Goal: Transaction & Acquisition: Purchase product/service

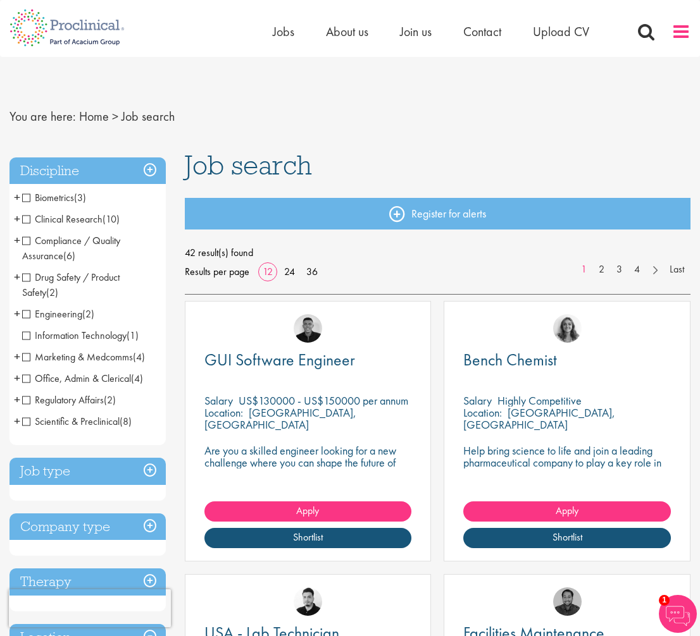
click at [674, 34] on span at bounding box center [680, 31] width 19 height 19
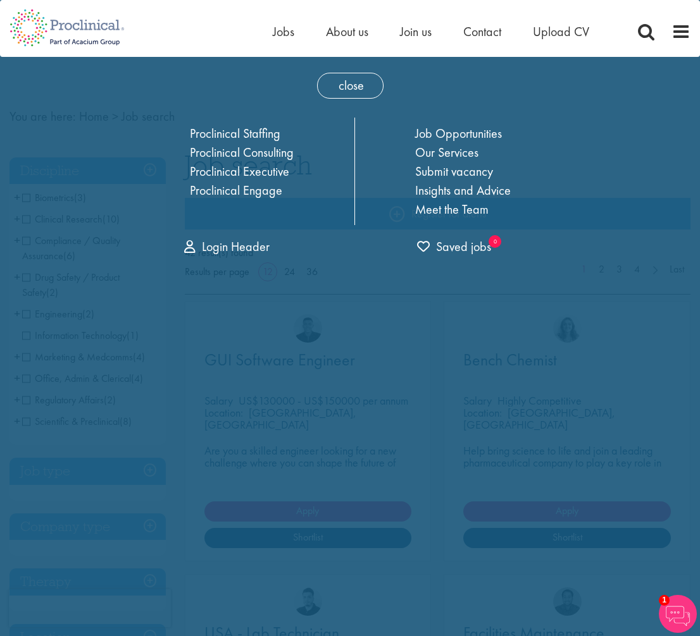
click at [216, 25] on div "Home Jobs About us Join us Contact Upload CV" at bounding box center [345, 23] width 690 height 47
click at [212, 30] on div "Home Jobs About us Join us Contact Upload CV" at bounding box center [345, 23] width 690 height 47
click at [333, 84] on span "close" at bounding box center [350, 86] width 66 height 26
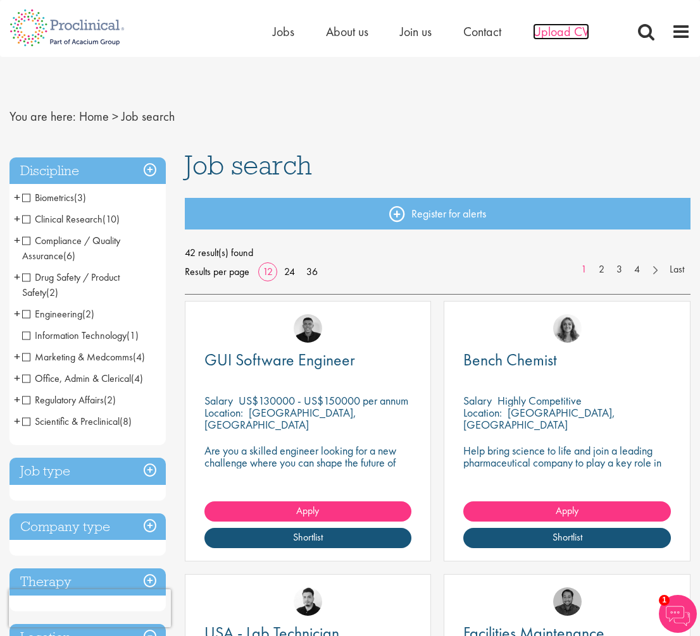
click at [548, 33] on span "Upload CV" at bounding box center [561, 31] width 56 height 16
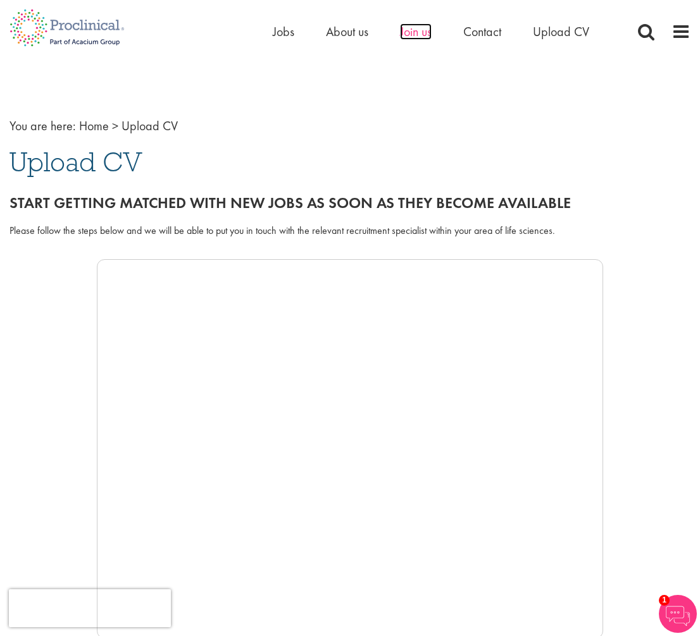
click at [405, 30] on span "Join us" at bounding box center [416, 31] width 32 height 16
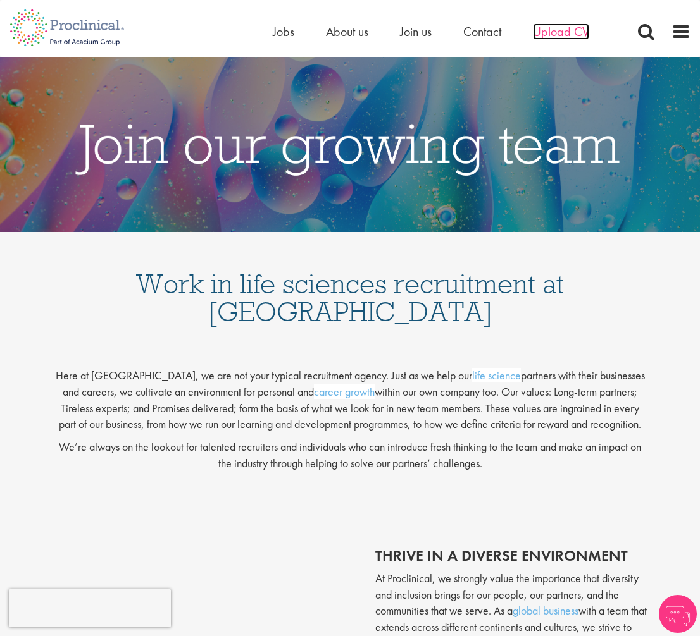
click at [557, 37] on span "Upload CV" at bounding box center [561, 31] width 56 height 16
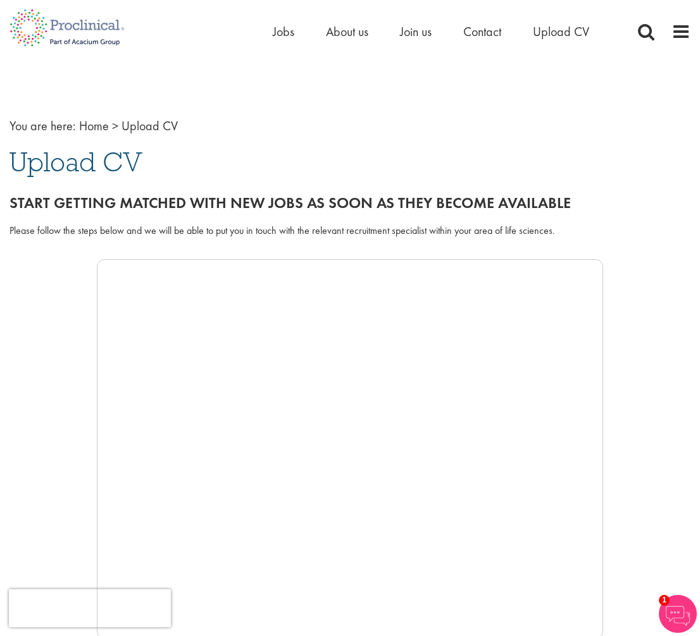
click at [269, 28] on div "Home Jobs About us Join us Contact Upload CV" at bounding box center [345, 23] width 690 height 47
click at [278, 29] on span "Jobs" at bounding box center [284, 31] width 22 height 16
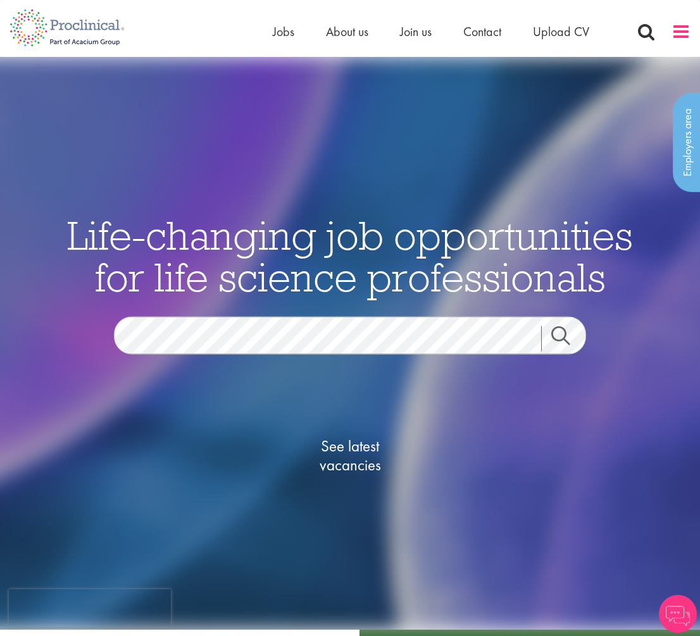
click at [673, 37] on span at bounding box center [680, 31] width 19 height 19
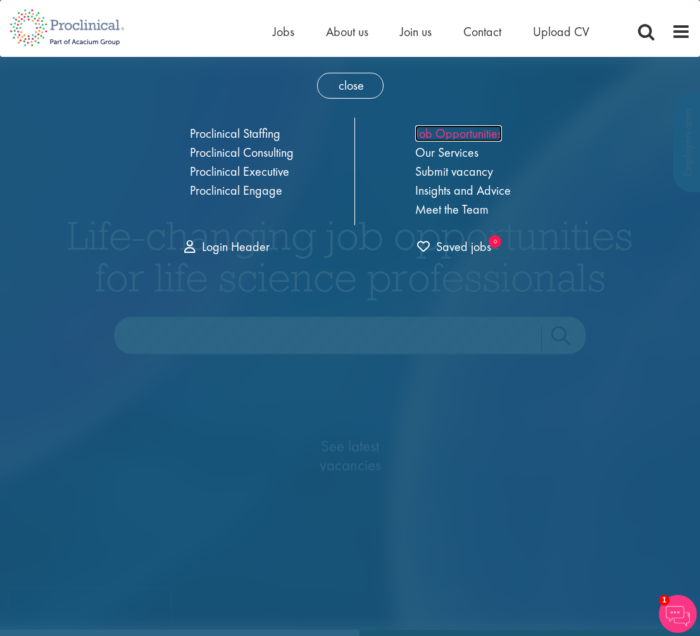
click at [466, 132] on link "Job Opportunities" at bounding box center [458, 133] width 87 height 16
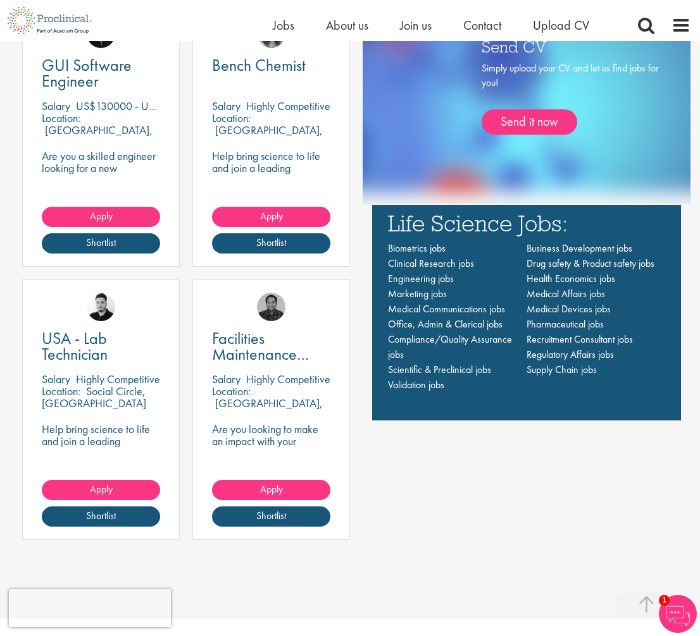
scroll to position [1009, 0]
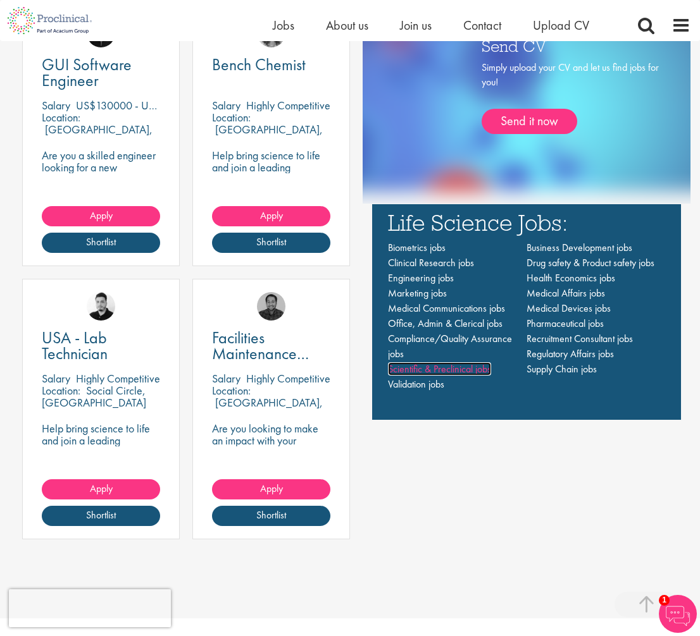
click at [412, 369] on span "Scientific & Preclinical jobs" at bounding box center [439, 368] width 103 height 13
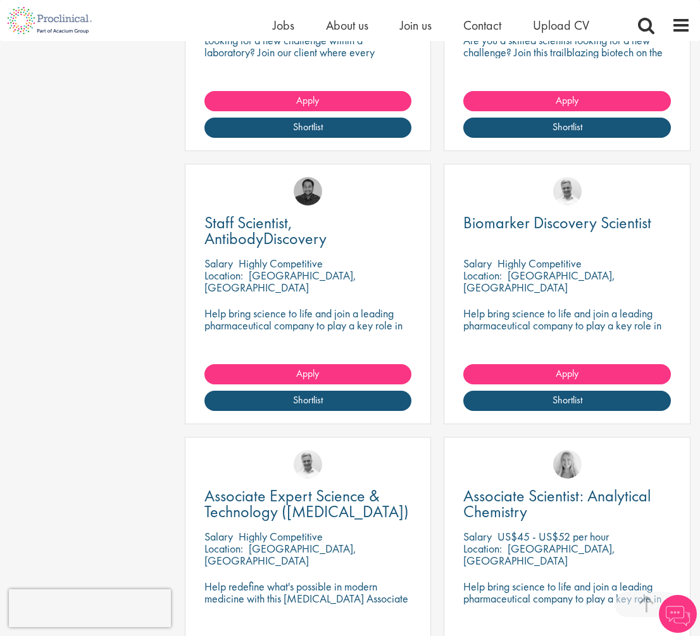
scroll to position [725, 0]
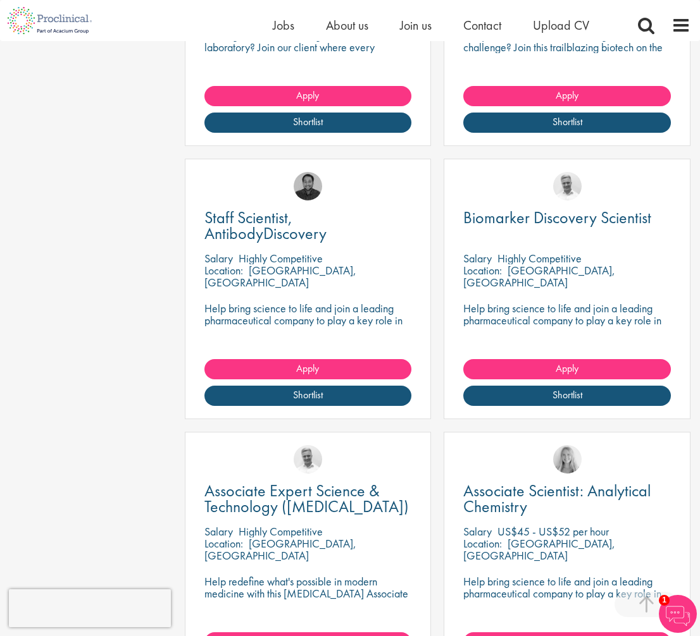
click at [348, 293] on div "Staff Scientist, AntibodyDiscovery Salary Highly Competitive Location: Wilmingt…" at bounding box center [308, 289] width 247 height 261
click at [328, 323] on p "Help bring science to life and join a leading pharmaceutical company to play a …" at bounding box center [307, 326] width 207 height 48
click at [284, 251] on div "Staff Scientist, AntibodyDiscovery Salary Highly Competitive Location: Wilmingt…" at bounding box center [308, 289] width 247 height 261
click at [282, 316] on p "Help bring science to life and join a leading pharmaceutical company to play a …" at bounding box center [307, 326] width 207 height 48
click at [305, 188] on img at bounding box center [307, 186] width 28 height 28
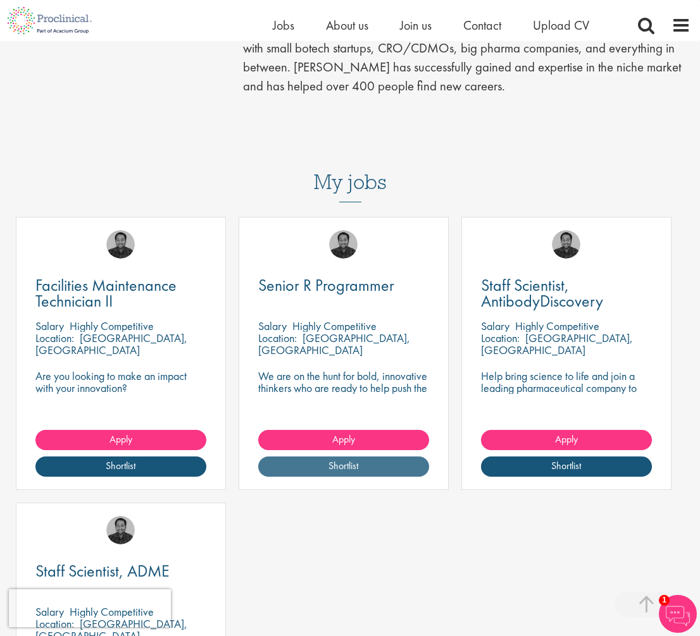
scroll to position [586, 0]
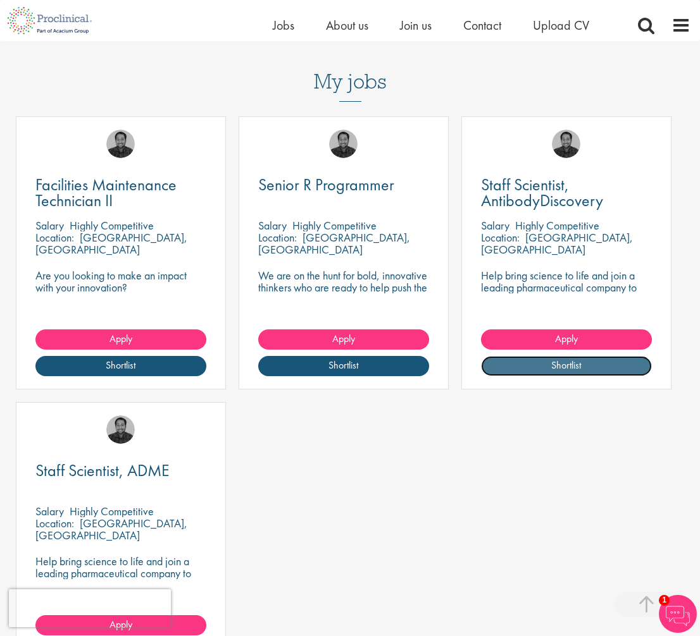
click at [531, 356] on link "Shortlist" at bounding box center [566, 366] width 171 height 20
click at [531, 356] on link "Shortlisted" at bounding box center [566, 366] width 171 height 20
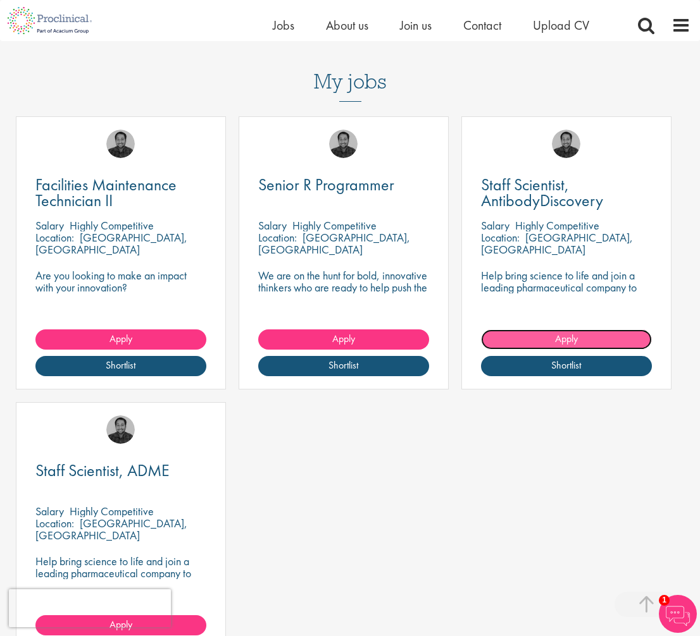
click at [548, 330] on link "Apply" at bounding box center [566, 340] width 171 height 20
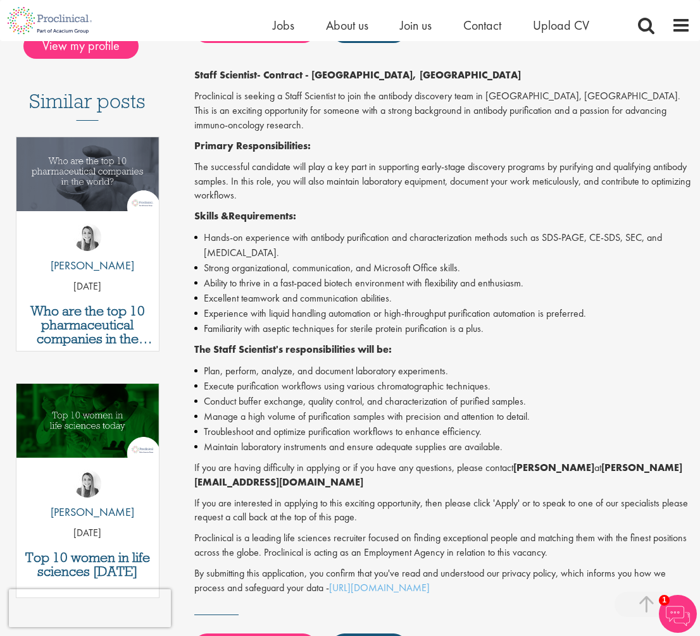
scroll to position [299, 0]
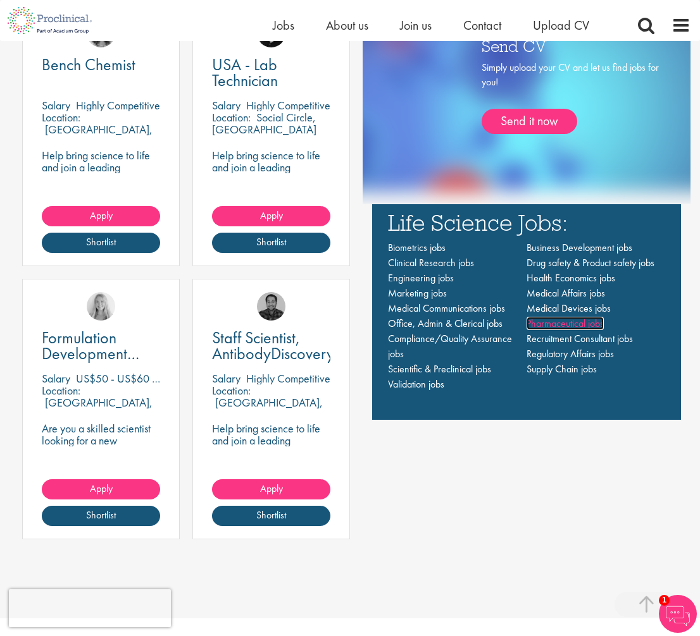
click at [559, 324] on span "Pharmaceutical jobs" at bounding box center [564, 323] width 77 height 13
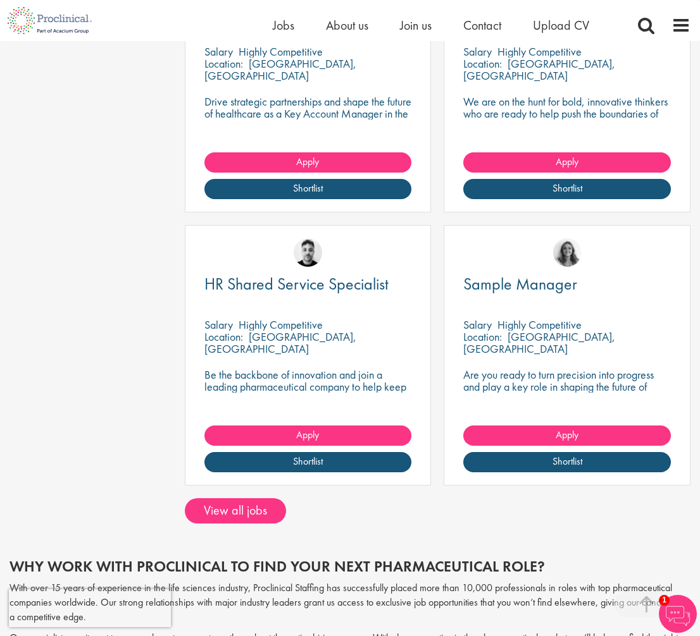
scroll to position [1491, 0]
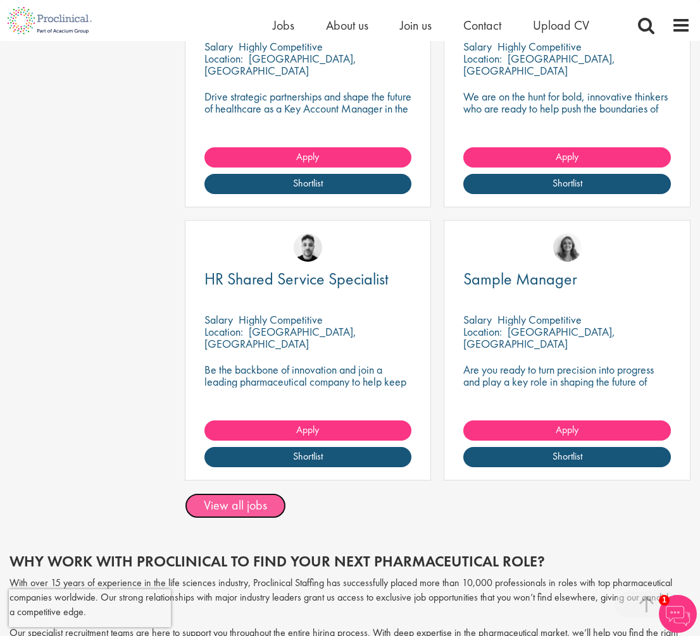
click at [253, 509] on link "View all jobs" at bounding box center [235, 505] width 101 height 25
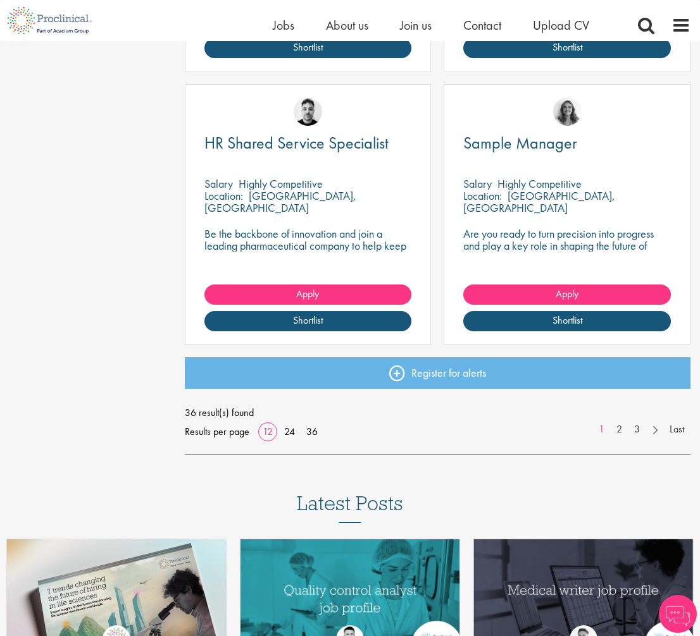
scroll to position [1569, 0]
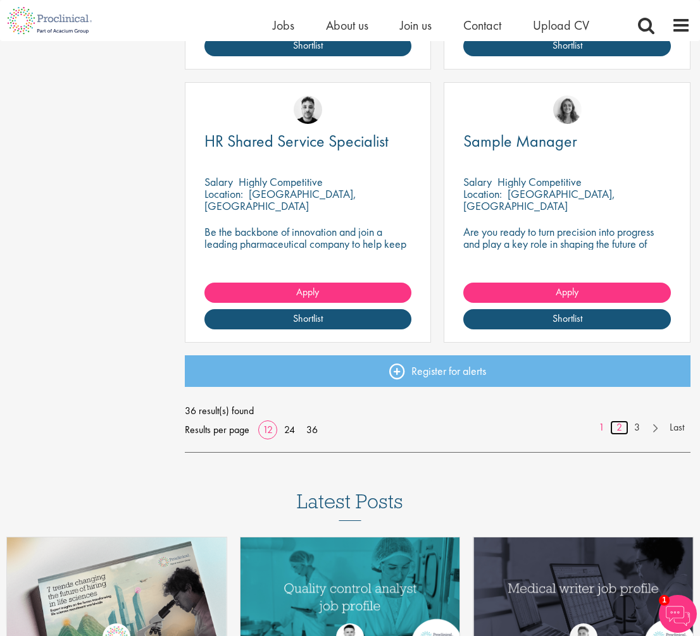
click at [617, 429] on link "2" at bounding box center [619, 428] width 18 height 15
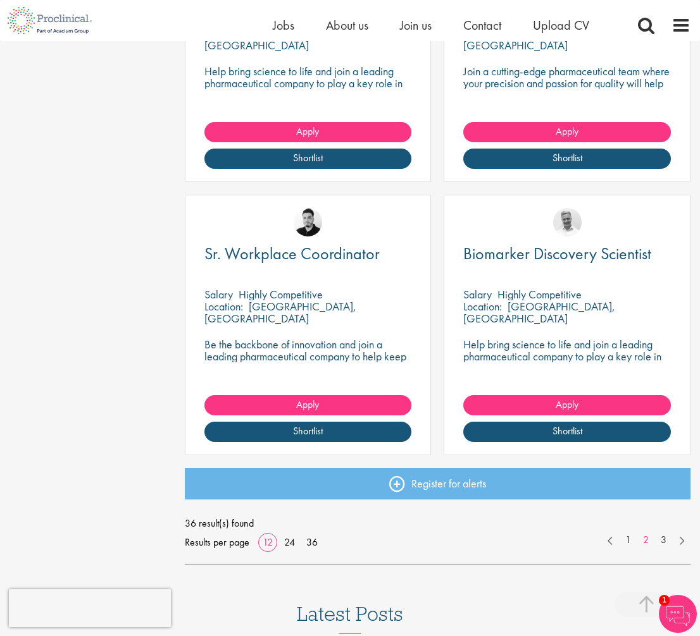
scroll to position [1457, 0]
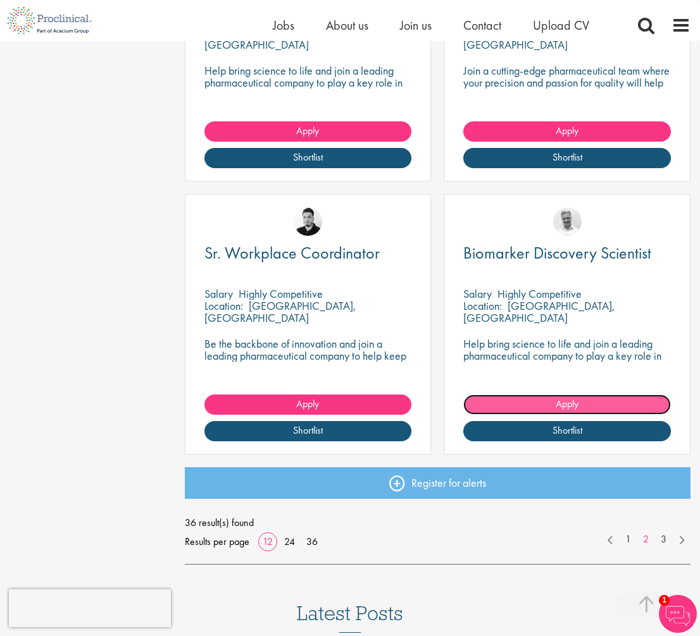
click at [607, 409] on link "Apply" at bounding box center [566, 405] width 207 height 20
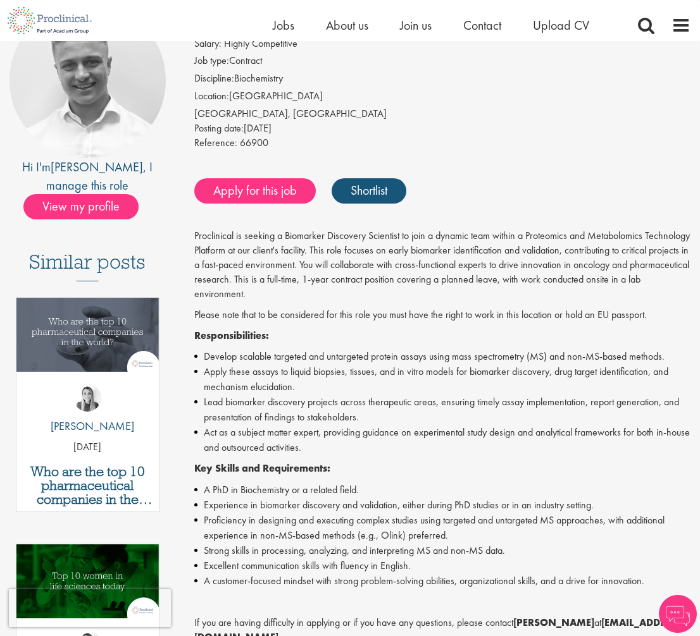
scroll to position [139, 0]
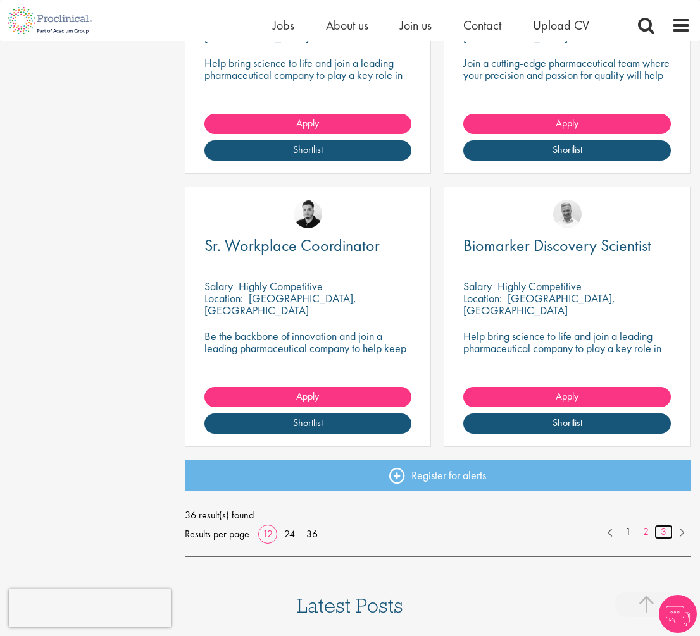
click at [664, 532] on link "3" at bounding box center [663, 532] width 18 height 15
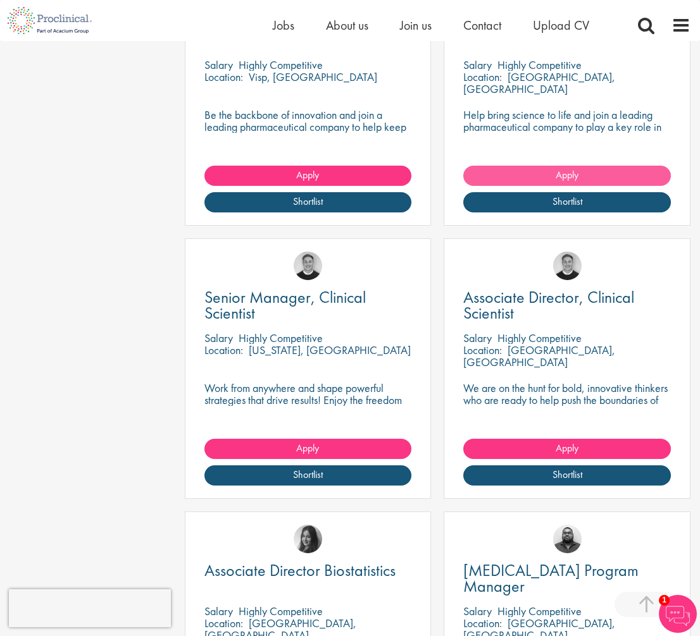
scroll to position [1139, 0]
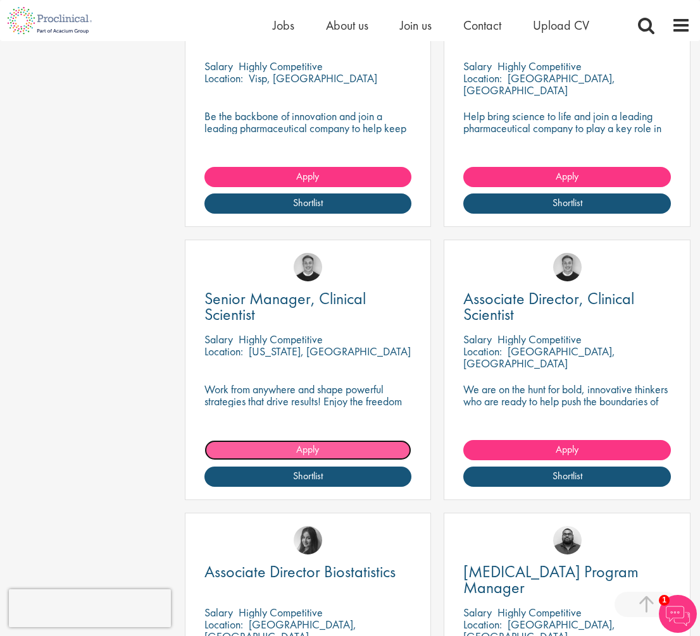
click at [362, 448] on link "Apply" at bounding box center [307, 450] width 207 height 20
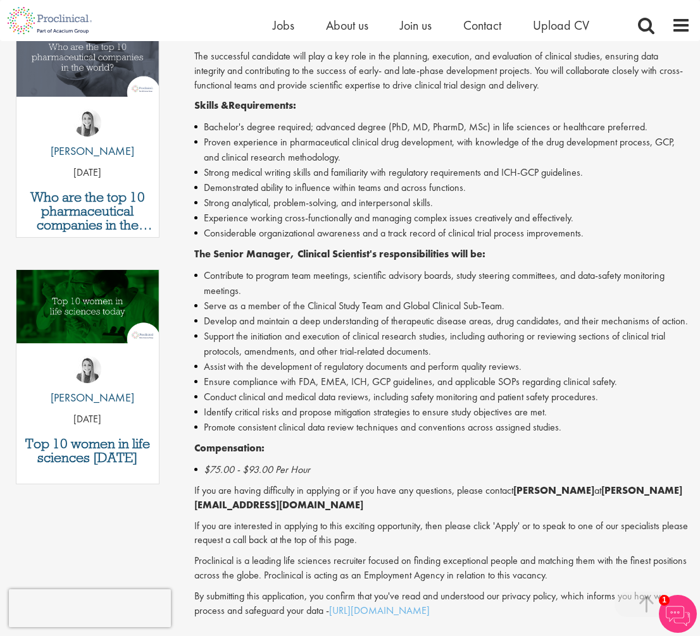
scroll to position [395, 0]
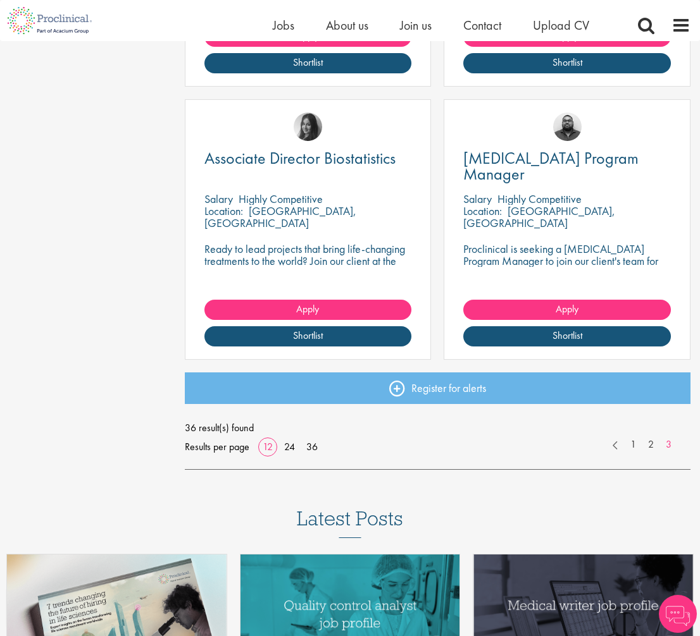
scroll to position [1557, 0]
